Goal: Navigation & Orientation: Find specific page/section

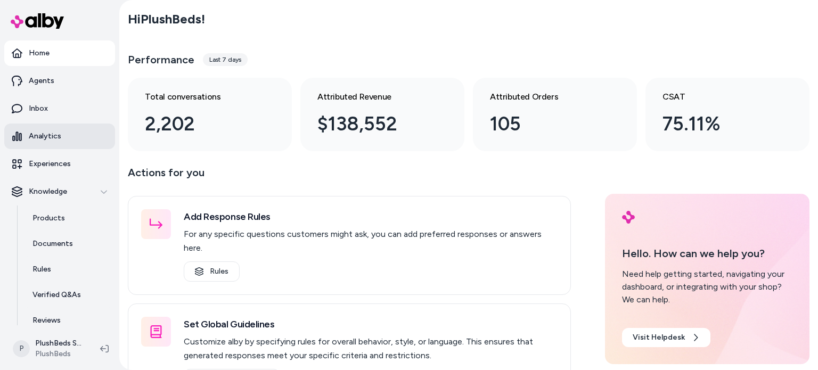
click at [60, 137] on link "Analytics" at bounding box center [59, 137] width 111 height 26
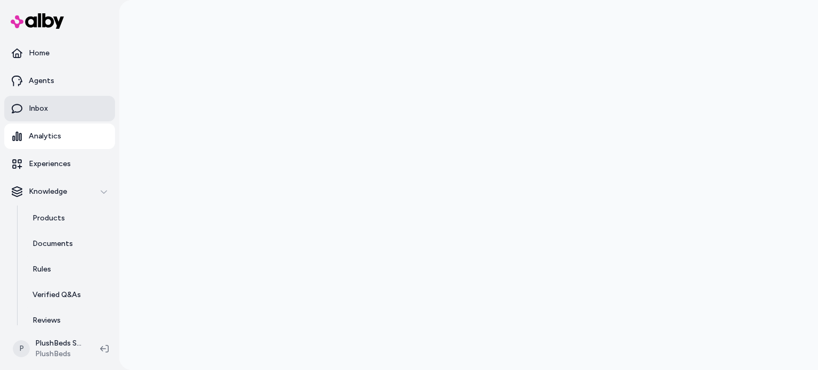
scroll to position [61, 0]
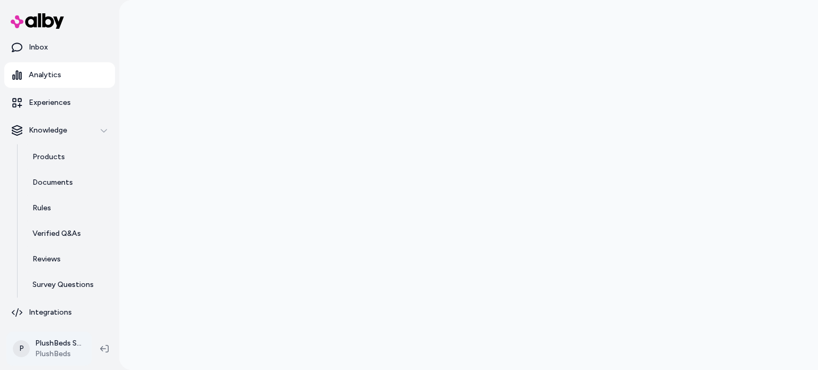
click at [68, 346] on html "Home Agents Inbox Analytics Experiences Knowledge Products Documents Rules Veri…" at bounding box center [409, 185] width 818 height 370
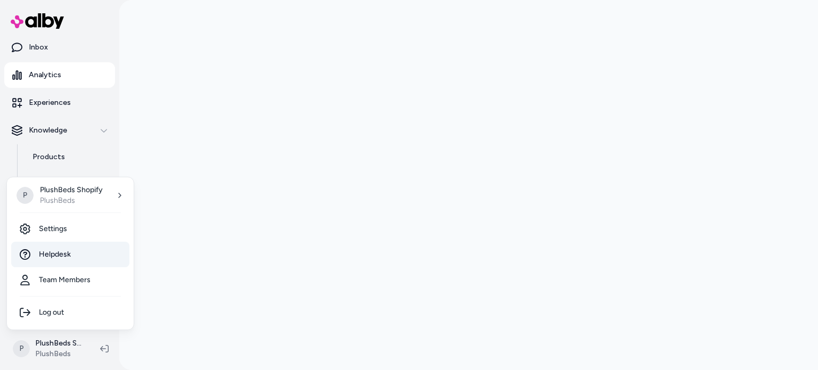
click at [70, 257] on link "Helpdesk" at bounding box center [70, 255] width 118 height 26
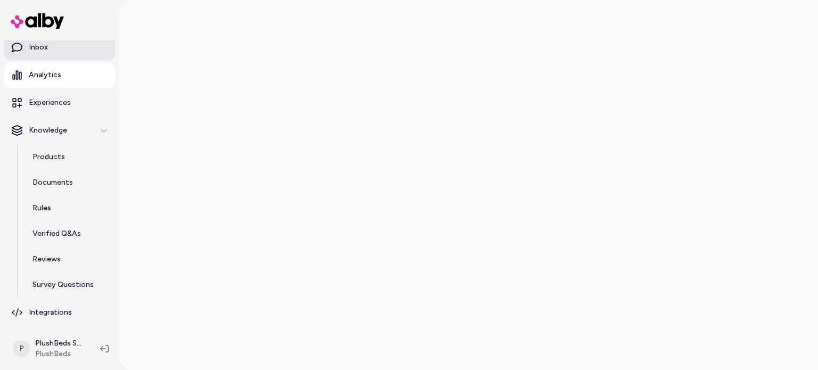
click at [68, 53] on link "Inbox" at bounding box center [59, 48] width 111 height 26
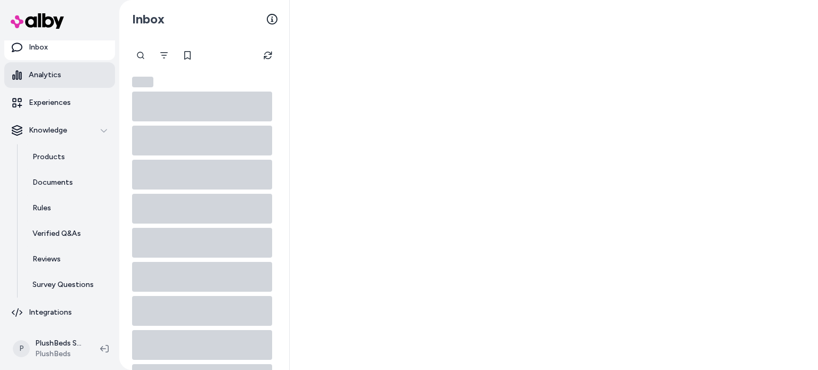
click at [58, 71] on p "Analytics" at bounding box center [45, 75] width 32 height 11
